Goal: Transaction & Acquisition: Subscribe to service/newsletter

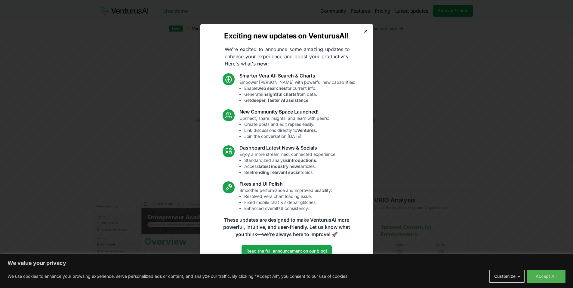
click at [367, 30] on icon "button" at bounding box center [365, 31] width 5 height 5
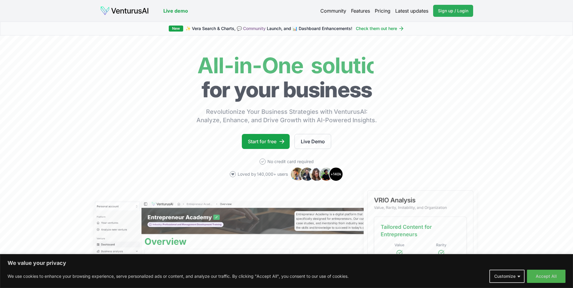
click at [448, 13] on span "Sign up / Login" at bounding box center [453, 11] width 30 height 6
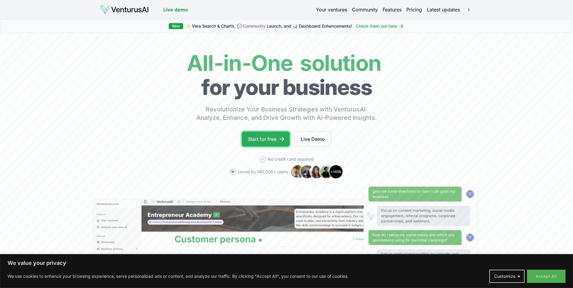
click at [272, 137] on link "Start for free" at bounding box center [266, 139] width 48 height 15
